Goal: Transaction & Acquisition: Obtain resource

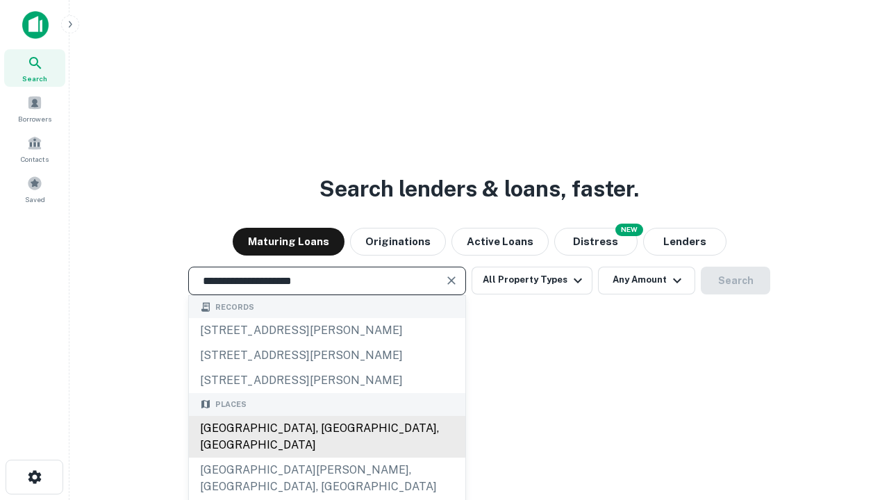
click at [326, 458] on div "Santa Monica, CA, USA" at bounding box center [327, 437] width 276 height 42
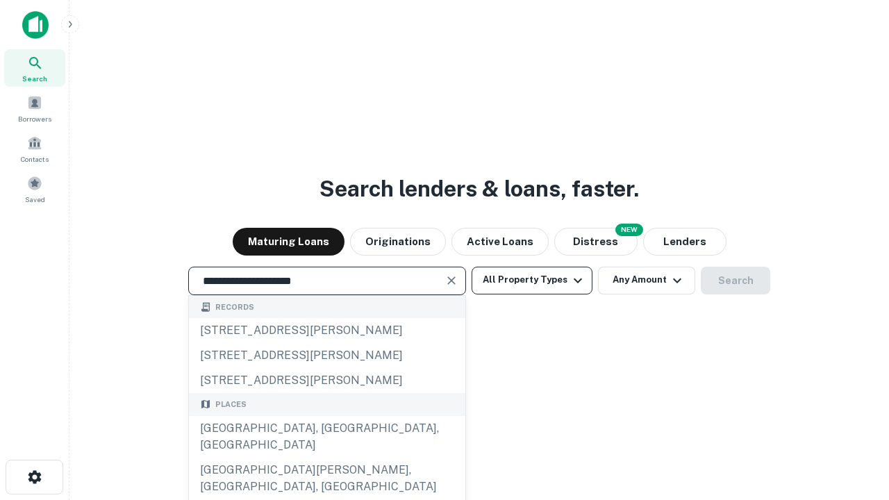
type input "**********"
click at [532, 280] on button "All Property Types" at bounding box center [532, 281] width 121 height 28
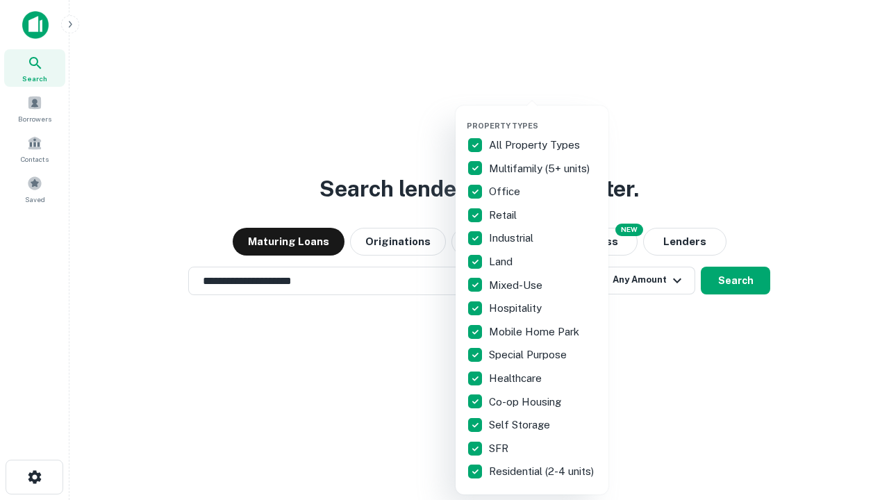
click at [543, 117] on button "button" at bounding box center [543, 117] width 153 height 1
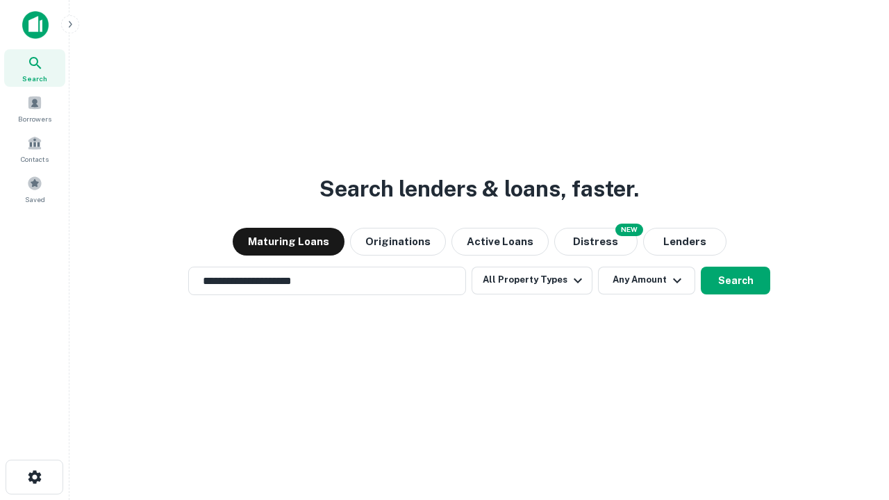
scroll to position [22, 0]
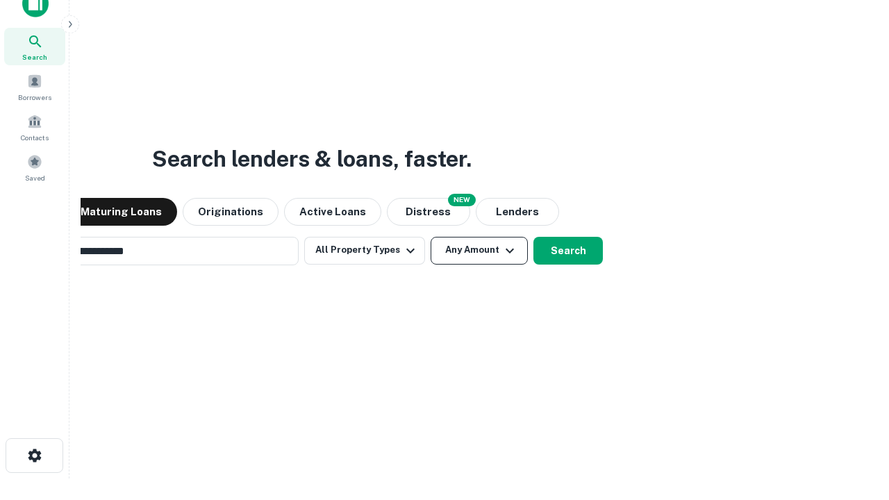
click at [431, 237] on button "Any Amount" at bounding box center [479, 251] width 97 height 28
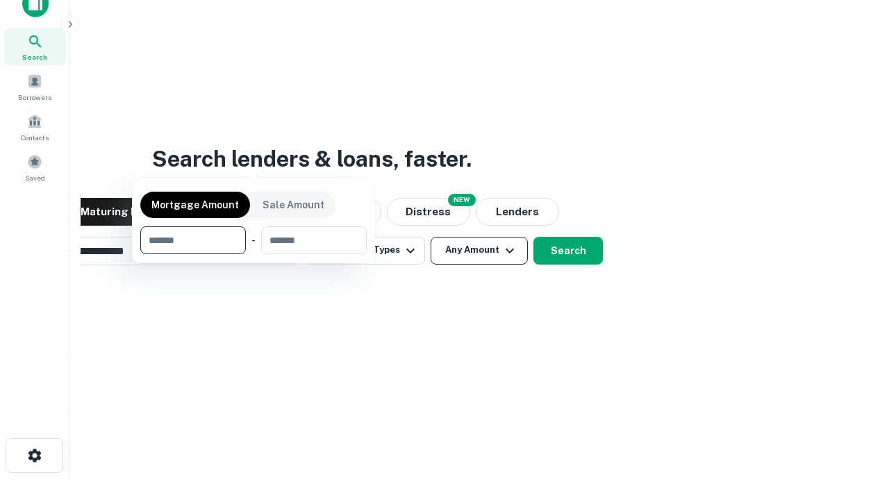
scroll to position [100, 393]
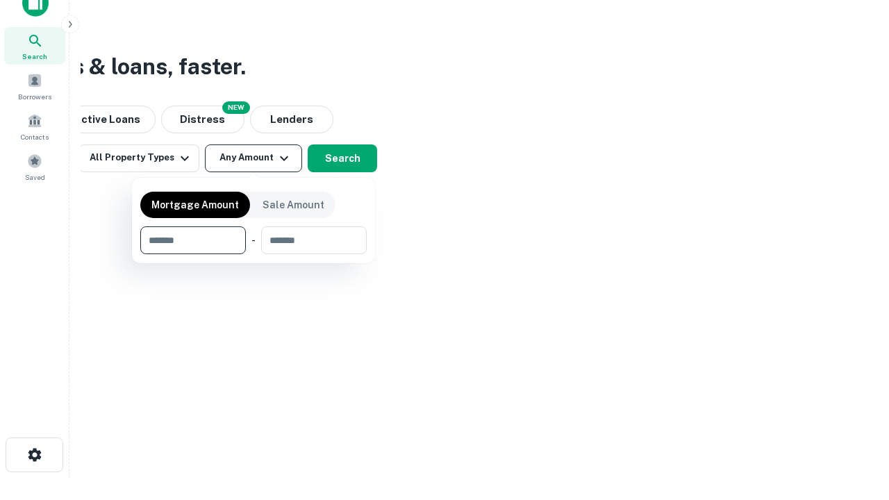
type input "*******"
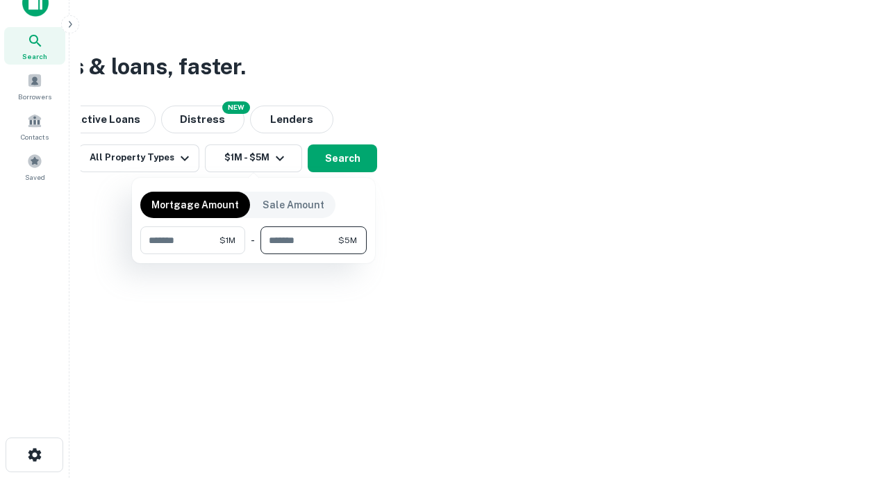
type input "*******"
click at [253, 254] on button "button" at bounding box center [253, 254] width 226 height 1
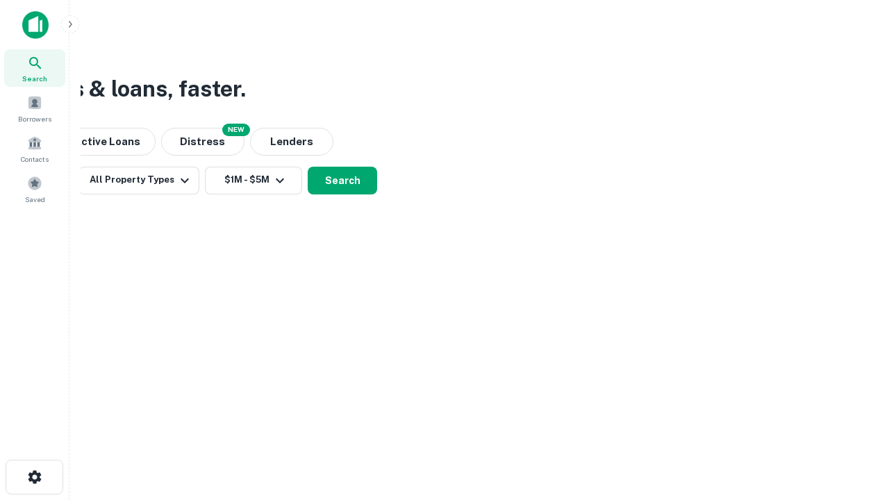
scroll to position [8, 256]
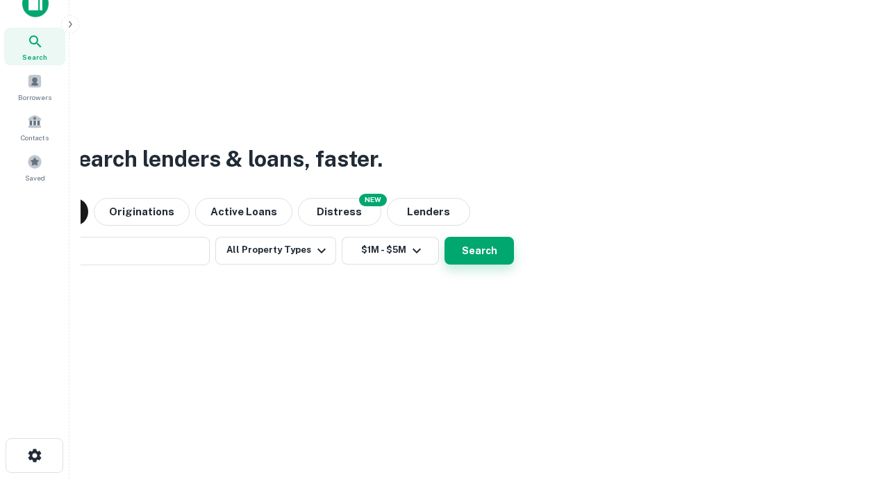
click at [444, 237] on button "Search" at bounding box center [478, 251] width 69 height 28
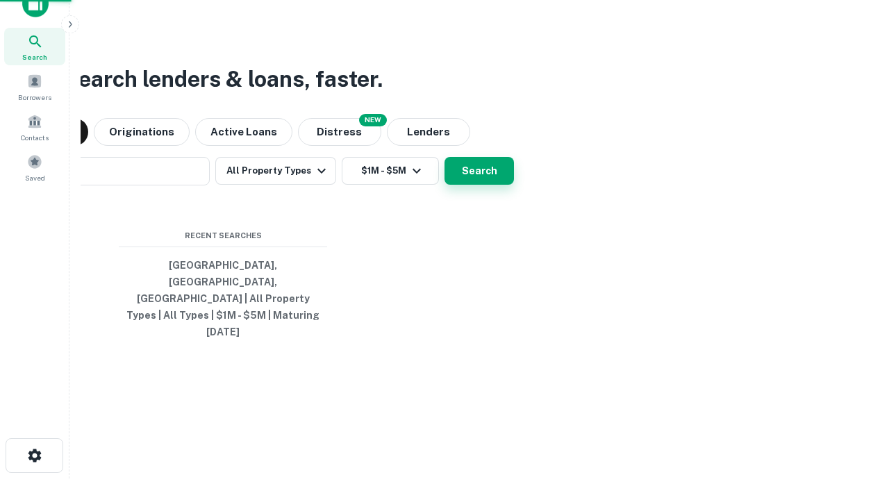
scroll to position [37, 393]
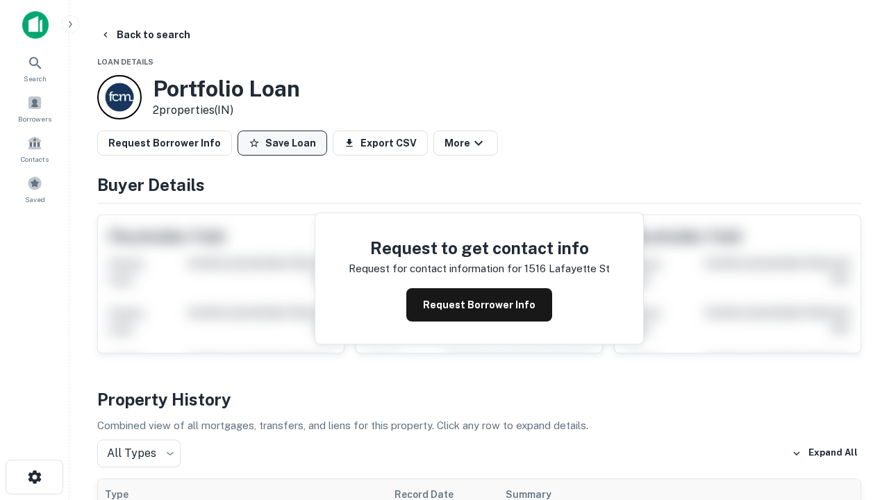
click at [282, 143] on button "Save Loan" at bounding box center [282, 143] width 90 height 25
click at [285, 143] on button "Loan Saved" at bounding box center [285, 143] width 96 height 25
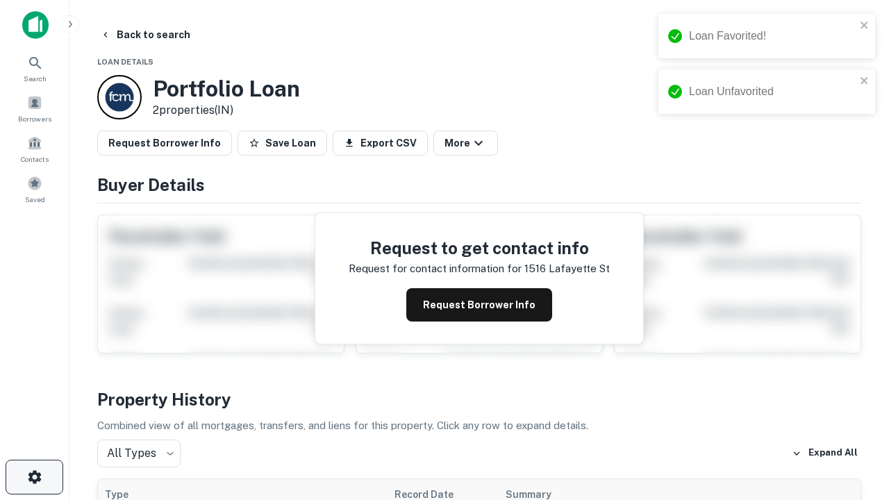
click at [34, 477] on icon "button" at bounding box center [34, 477] width 17 height 17
